Goal: Find specific page/section: Find specific page/section

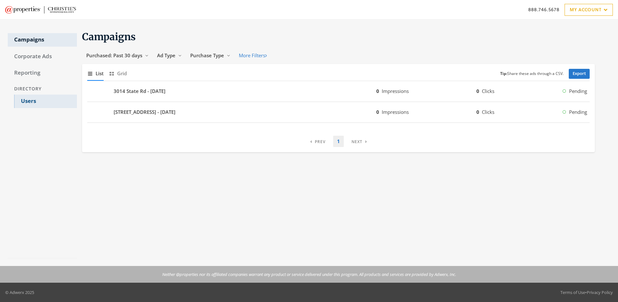
click at [45, 101] on link "Users" at bounding box center [45, 102] width 63 height 14
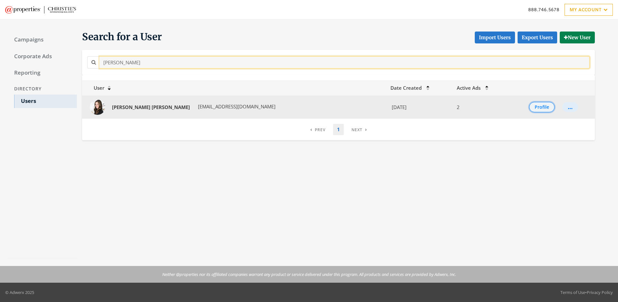
type input "[PERSON_NAME]"
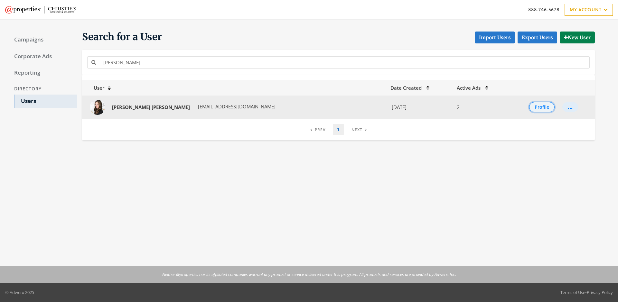
click at [535, 107] on button "Profile" at bounding box center [541, 107] width 25 height 10
